Goal: Find specific page/section: Find specific page/section

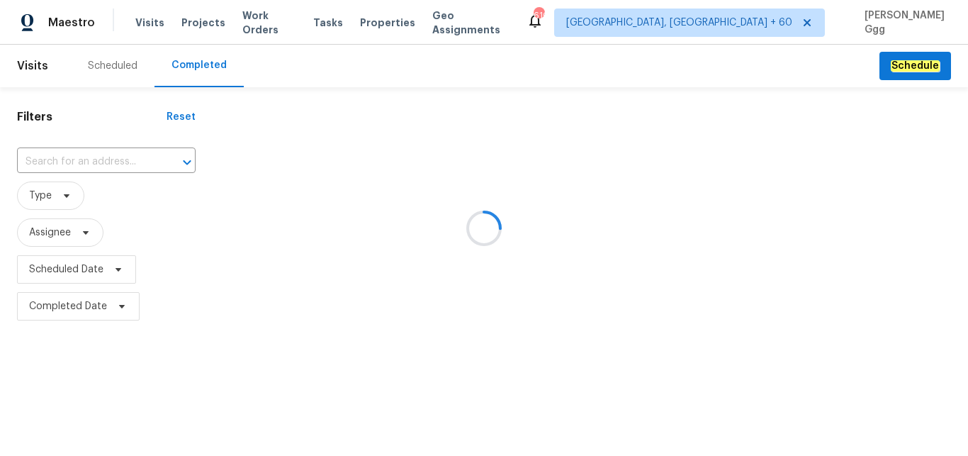
click at [188, 67] on div at bounding box center [484, 228] width 968 height 456
click at [63, 155] on div at bounding box center [484, 228] width 968 height 456
click at [60, 155] on div at bounding box center [484, 228] width 968 height 456
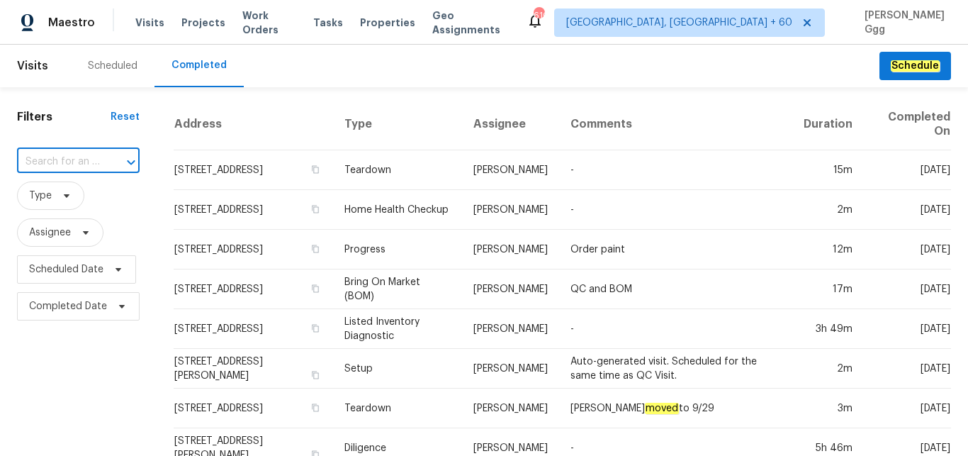
paste input "[STREET_ADDRESS]"
type input "[STREET_ADDRESS]"
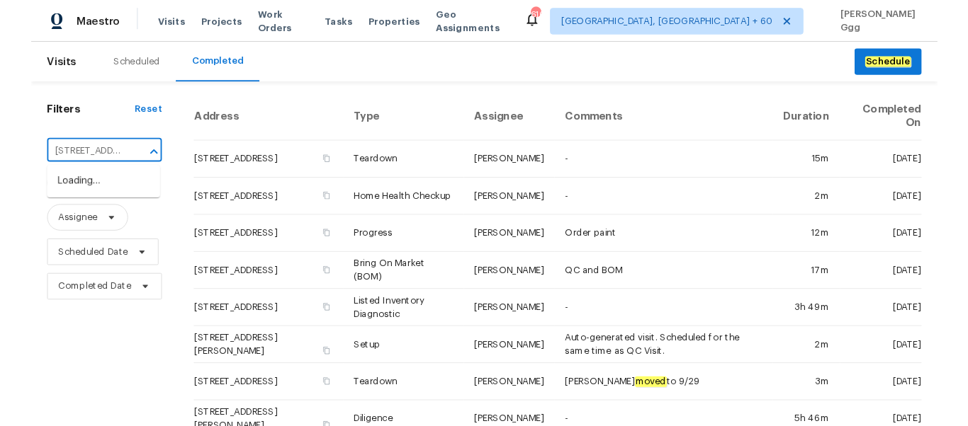
scroll to position [0, 103]
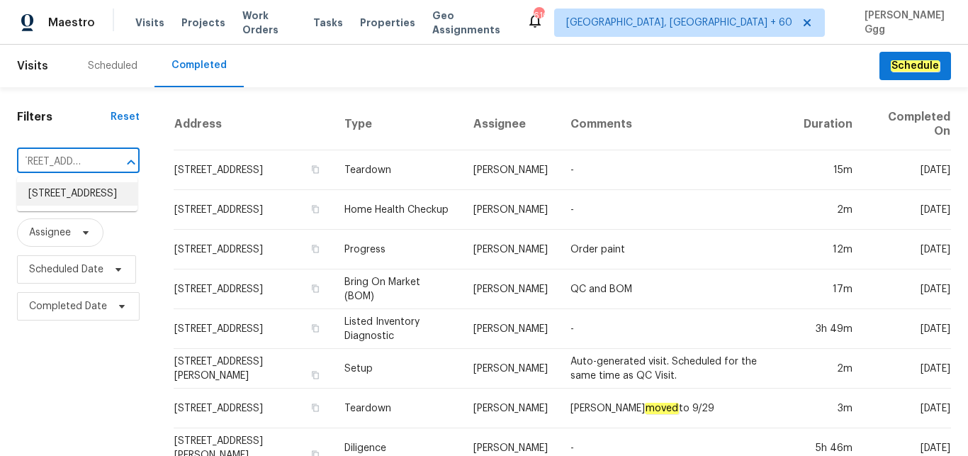
click at [60, 201] on li "[STREET_ADDRESS]" at bounding box center [77, 193] width 120 height 23
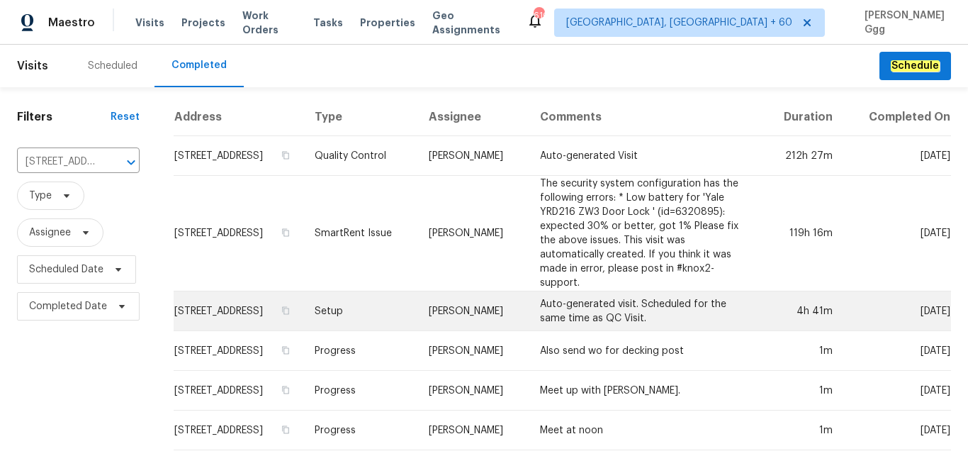
click at [385, 330] on td "Setup" at bounding box center [360, 311] width 114 height 40
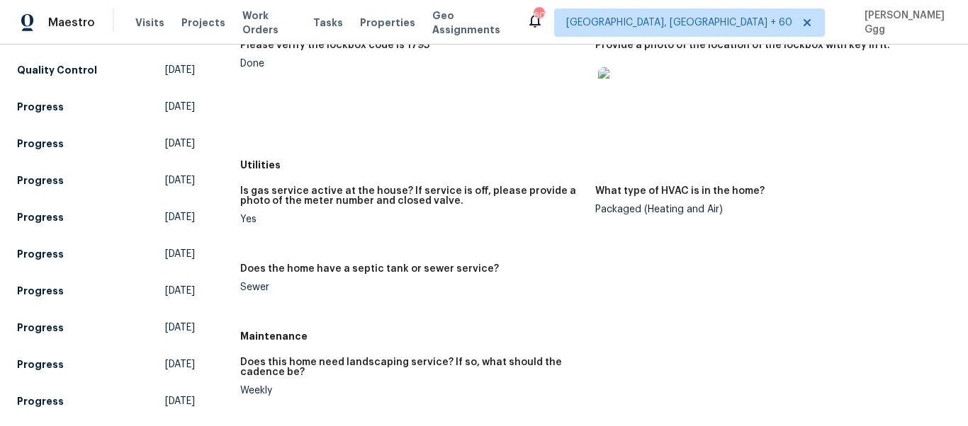
scroll to position [205, 0]
